Goal: Navigation & Orientation: Find specific page/section

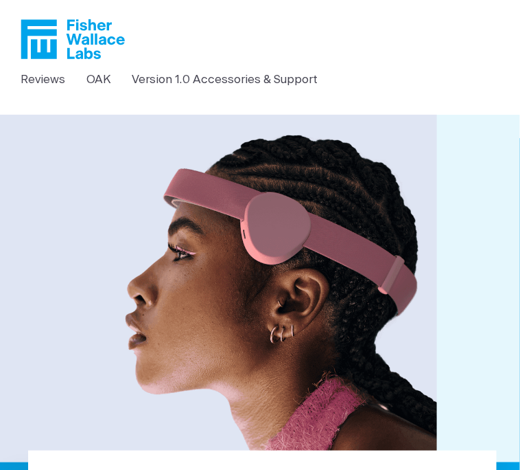
scroll to position [16, 0]
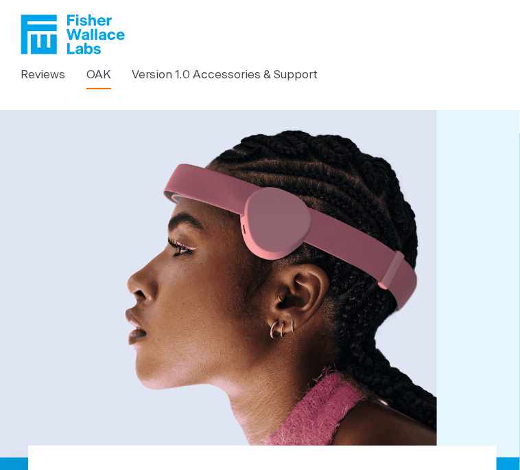
click at [105, 71] on link "OAK" at bounding box center [99, 75] width 25 height 18
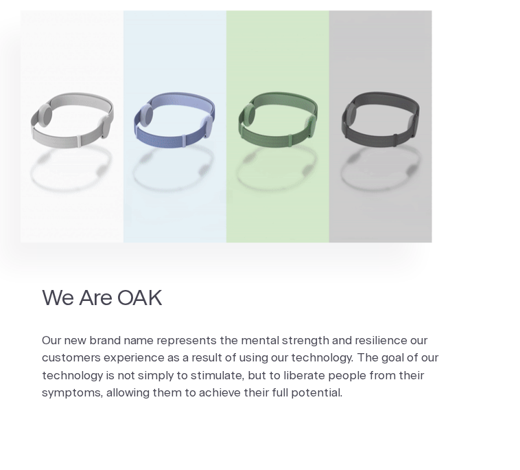
scroll to position [698, 0]
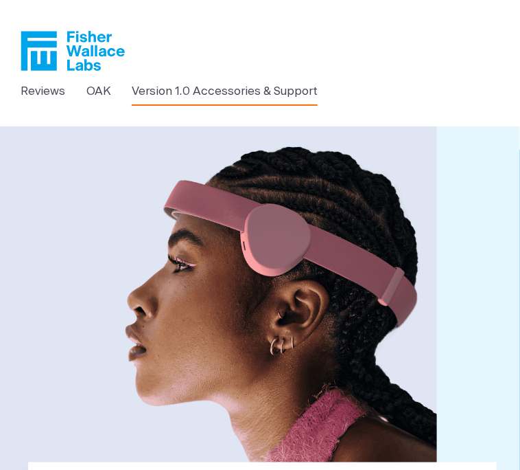
click at [221, 87] on link "Version 1.0 Accessories & Support" at bounding box center [225, 91] width 186 height 18
